Goal: Use online tool/utility: Utilize a website feature to perform a specific function

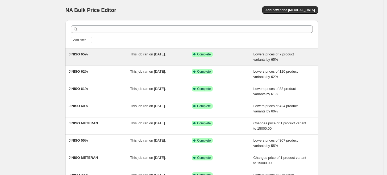
click at [278, 59] on div "Lowers prices of 7 product variants by 65%" at bounding box center [284, 57] width 62 height 11
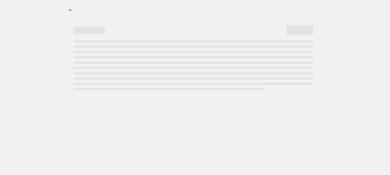
select select "percentage"
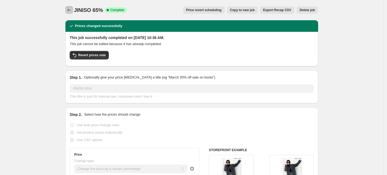
click at [72, 10] on icon "Price change jobs" at bounding box center [68, 9] width 5 height 5
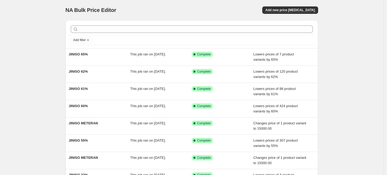
click at [302, 15] on div "NA Bulk Price Editor. This page is ready NA Bulk Price Editor Add new price cha…" at bounding box center [191, 10] width 253 height 20
click at [304, 10] on span "Add new price change job" at bounding box center [289, 10] width 49 height 4
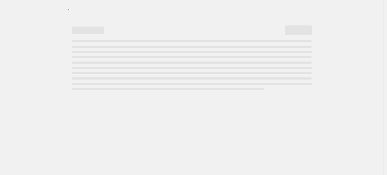
select select "percentage"
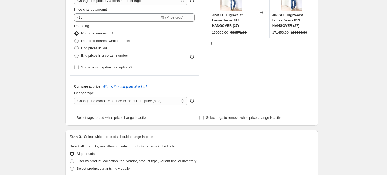
scroll to position [236, 0]
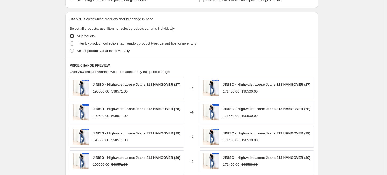
click at [77, 53] on label "Select product variants individually" at bounding box center [100, 50] width 60 height 7
click at [70, 49] on input "Select product variants individually" at bounding box center [70, 49] width 0 height 0
radio input "true"
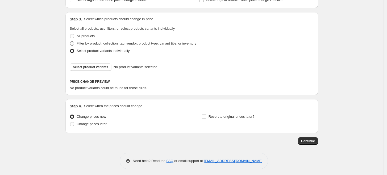
click at [74, 44] on span at bounding box center [72, 43] width 4 height 4
click at [70, 42] on input "Filter by product, collection, tag, vendor, product type, variant title, or inv…" at bounding box center [70, 41] width 0 height 0
radio input "true"
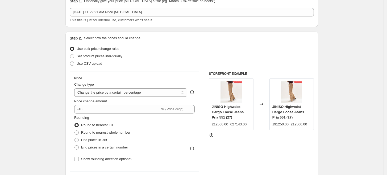
scroll to position [61, 0]
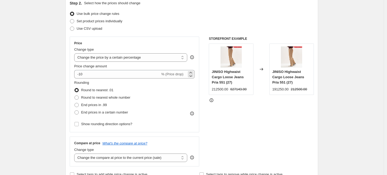
click at [177, 75] on span "% (Price drop)" at bounding box center [172, 74] width 22 height 4
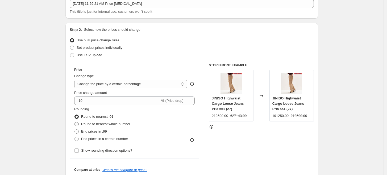
scroll to position [0, 0]
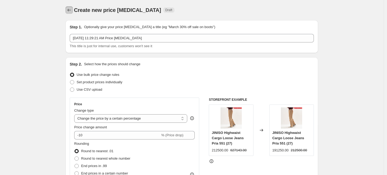
click at [71, 11] on icon "Price change jobs" at bounding box center [68, 9] width 5 height 5
